Goal: Navigation & Orientation: Find specific page/section

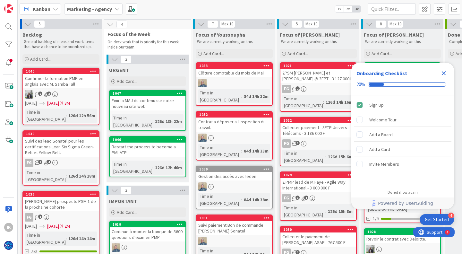
click at [443, 73] on icon "Close Checklist" at bounding box center [443, 73] width 4 height 4
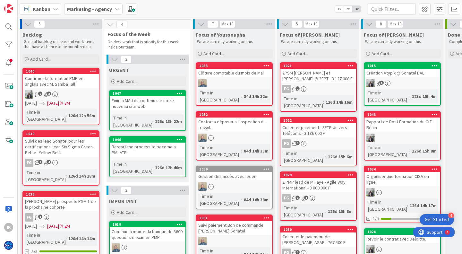
click at [101, 10] on b "Marketing - Agency" at bounding box center [89, 9] width 45 height 6
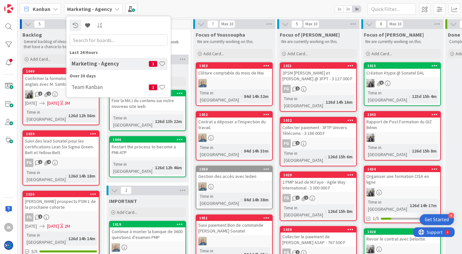
click at [101, 10] on b "Marketing - Agency" at bounding box center [89, 9] width 45 height 6
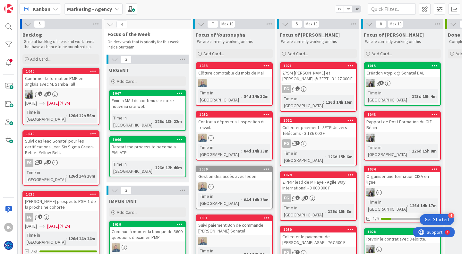
click at [45, 10] on span "Kanban" at bounding box center [42, 9] width 18 height 8
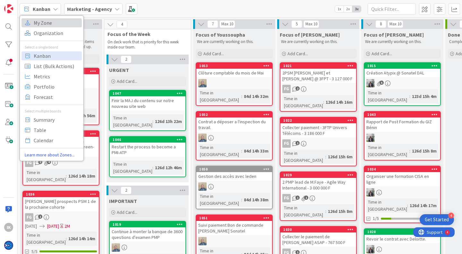
click at [47, 25] on span "My Zone" at bounding box center [57, 23] width 46 height 10
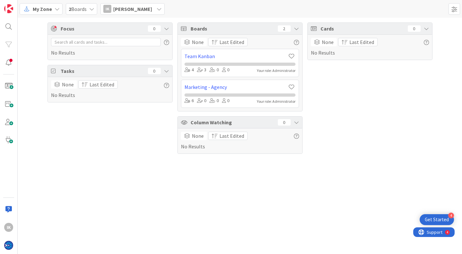
click at [452, 12] on span at bounding box center [454, 9] width 12 height 12
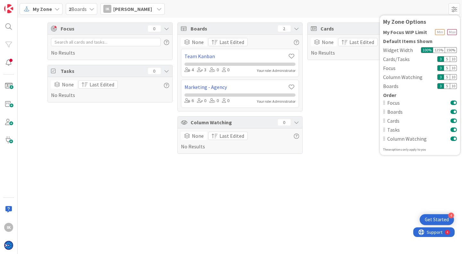
click at [48, 123] on div "Focus 0 No Results Tasks 0 None Last Edited No Results" at bounding box center [109, 87] width 125 height 131
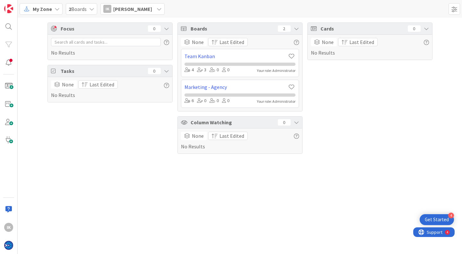
click at [84, 12] on span "2 Boards" at bounding box center [78, 9] width 18 height 8
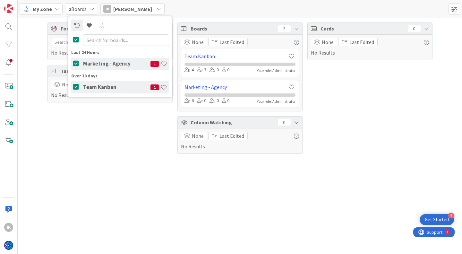
click at [84, 12] on span "2 Boards" at bounding box center [78, 9] width 18 height 8
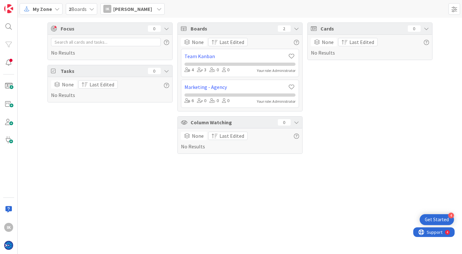
click at [56, 9] on icon at bounding box center [56, 8] width 5 height 5
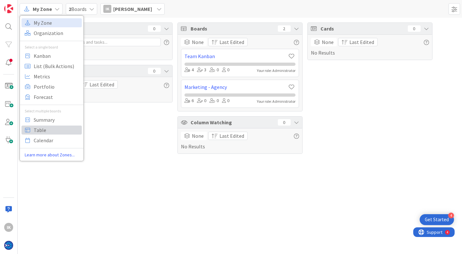
click at [66, 130] on span "Table" at bounding box center [57, 130] width 46 height 10
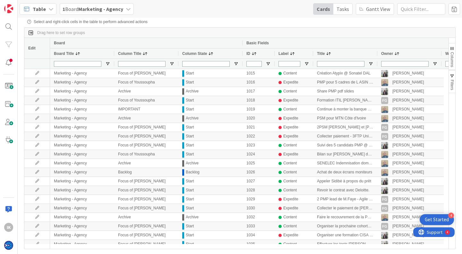
click at [45, 6] on span "Table" at bounding box center [39, 9] width 13 height 8
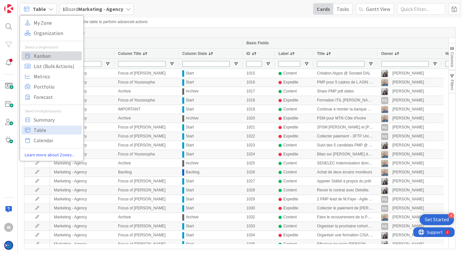
click at [59, 58] on span "Kanban" at bounding box center [57, 56] width 46 height 10
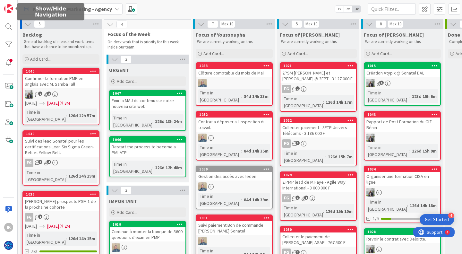
click at [14, 11] on link at bounding box center [8, 8] width 13 height 13
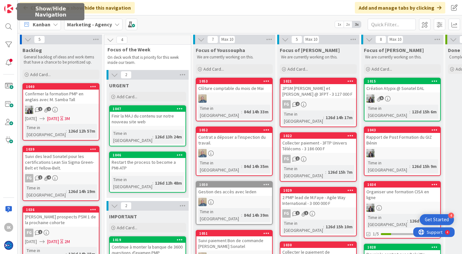
click at [14, 11] on link at bounding box center [8, 8] width 13 height 13
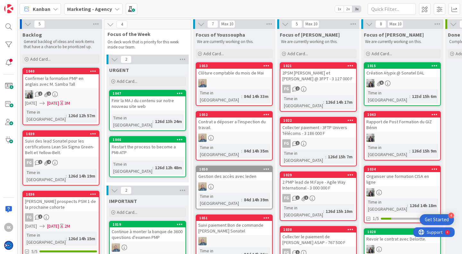
click at [55, 10] on icon at bounding box center [55, 8] width 5 height 5
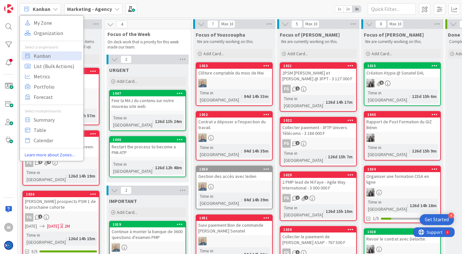
click at [55, 10] on icon at bounding box center [55, 8] width 5 height 5
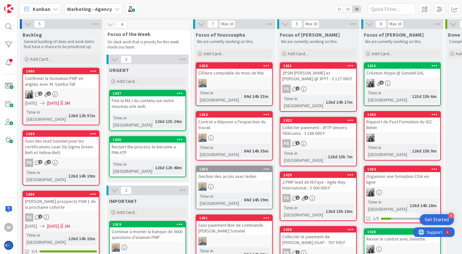
click at [41, 6] on span "Kanban" at bounding box center [42, 9] width 18 height 8
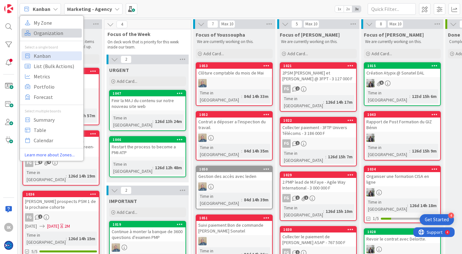
click at [51, 35] on span "Organization" at bounding box center [57, 33] width 46 height 10
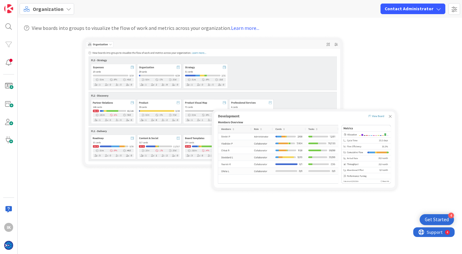
click at [63, 2] on div "Organization Contact Administrator" at bounding box center [240, 9] width 444 height 18
click at [63, 7] on div "Organization" at bounding box center [47, 9] width 54 height 12
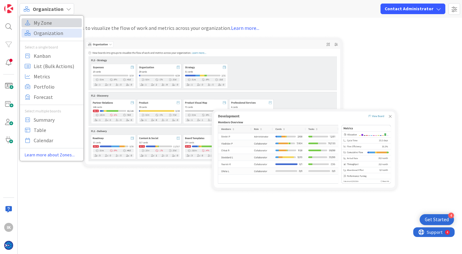
click at [58, 22] on span "My Zone" at bounding box center [57, 23] width 46 height 10
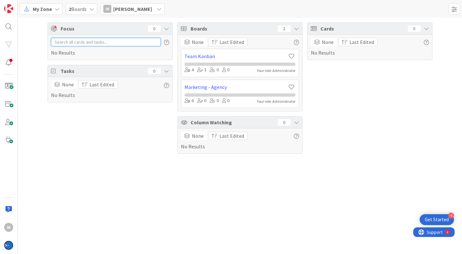
click at [95, 39] on input "text" at bounding box center [106, 42] width 110 height 8
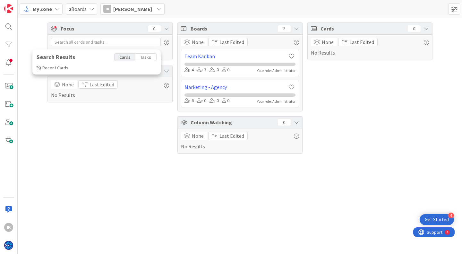
click at [118, 171] on div "Focus 0 Search Results Cards Tasks Recent Cards No Results Tasks 0 None Last Ed…" at bounding box center [240, 136] width 444 height 236
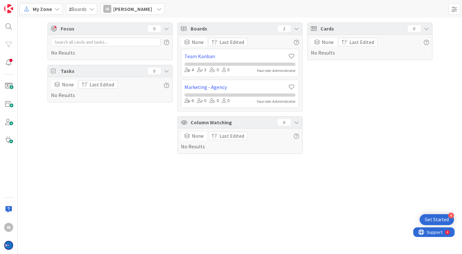
click at [165, 73] on icon at bounding box center [166, 70] width 5 height 5
click at [107, 70] on span "Tasks" at bounding box center [103, 71] width 84 height 8
click at [99, 82] on span "Last Edited" at bounding box center [101, 84] width 25 height 8
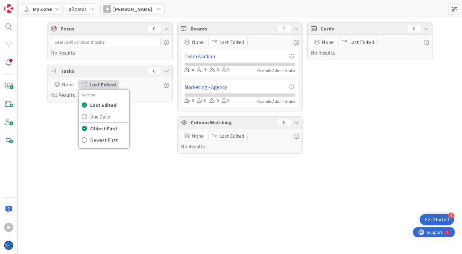
click at [99, 82] on span "Last Edited" at bounding box center [102, 84] width 26 height 8
click at [63, 86] on span "None" at bounding box center [68, 84] width 12 height 8
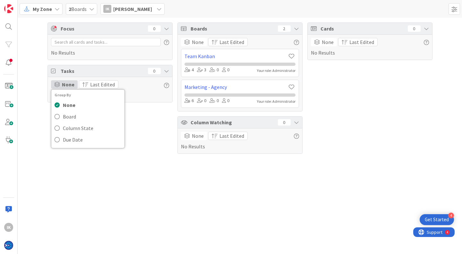
click at [63, 86] on span "None" at bounding box center [68, 84] width 13 height 8
click at [155, 70] on div "0" at bounding box center [154, 71] width 13 height 6
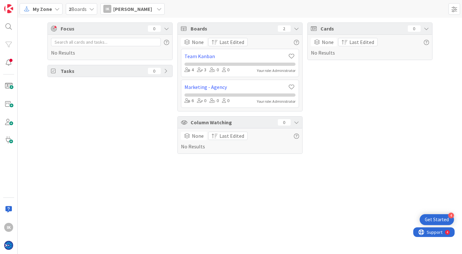
click at [155, 70] on div "0" at bounding box center [154, 71] width 13 height 6
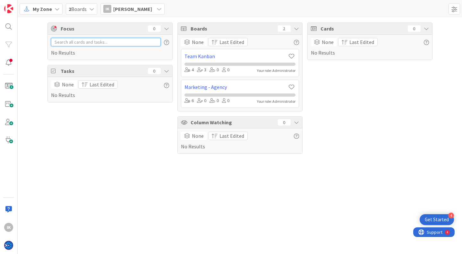
click at [107, 41] on input "text" at bounding box center [106, 42] width 110 height 8
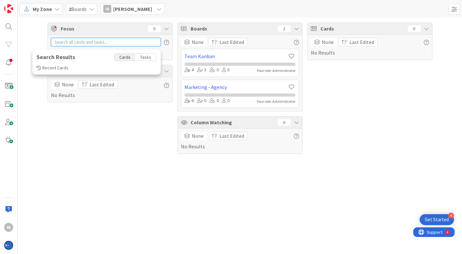
click at [107, 41] on input "text" at bounding box center [106, 42] width 110 height 8
click at [148, 161] on div "Focus 0 Search Results Cards Tasks Recent Cards No Results Tasks 0 None Last Ed…" at bounding box center [240, 136] width 444 height 236
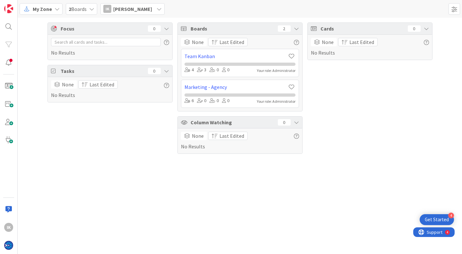
click at [449, 12] on span at bounding box center [454, 9] width 12 height 12
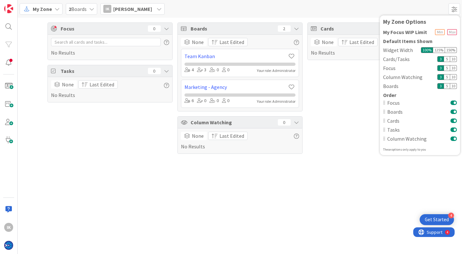
click at [428, 21] on div "My Zone Options" at bounding box center [420, 22] width 74 height 6
click at [362, 99] on div "Cards 0 None Last Edited No Results" at bounding box center [369, 87] width 125 height 131
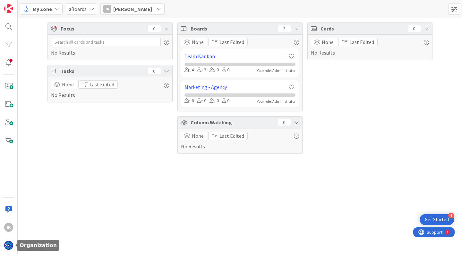
click at [9, 246] on img at bounding box center [8, 244] width 9 height 9
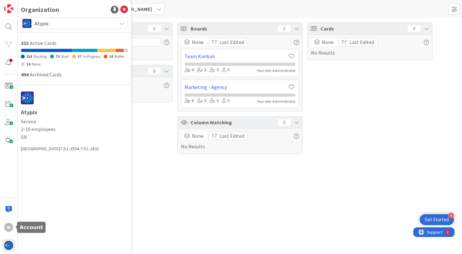
click at [6, 222] on div "IK" at bounding box center [8, 227] width 13 height 13
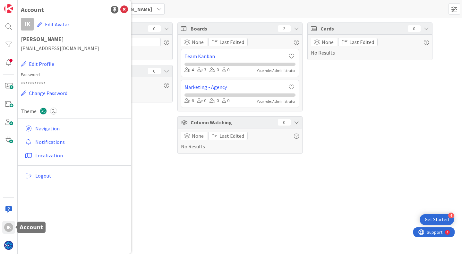
click at [6, 222] on div "IK" at bounding box center [8, 227] width 13 height 13
click at [13, 244] on img at bounding box center [8, 244] width 9 height 9
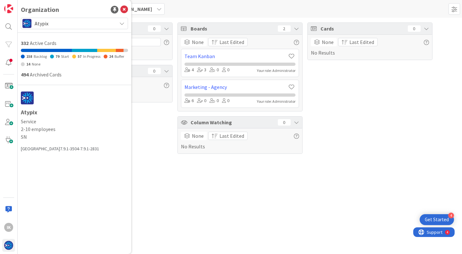
click at [110, 24] on span "Atypix" at bounding box center [74, 23] width 79 height 9
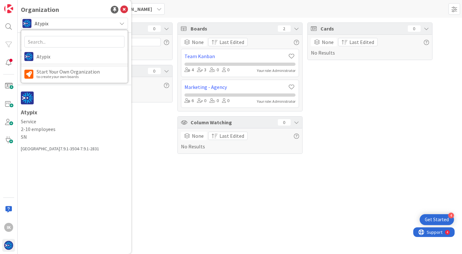
click at [110, 24] on span "Atypix" at bounding box center [74, 23] width 79 height 9
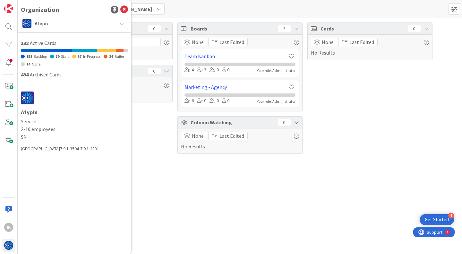
click at [156, 145] on div "Focus 0 No Results Tasks 0 None Last Edited No Results" at bounding box center [109, 87] width 125 height 131
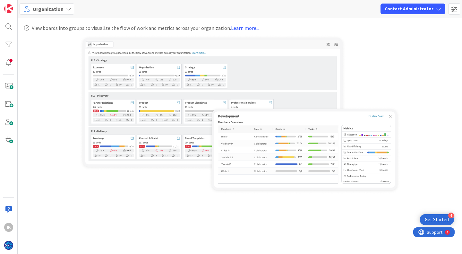
click at [445, 172] on div at bounding box center [239, 114] width 431 height 159
click at [328, 231] on div "View boards into groups to visualize the flow of work and metrics across your o…" at bounding box center [240, 136] width 444 height 236
